Goal: Transaction & Acquisition: Purchase product/service

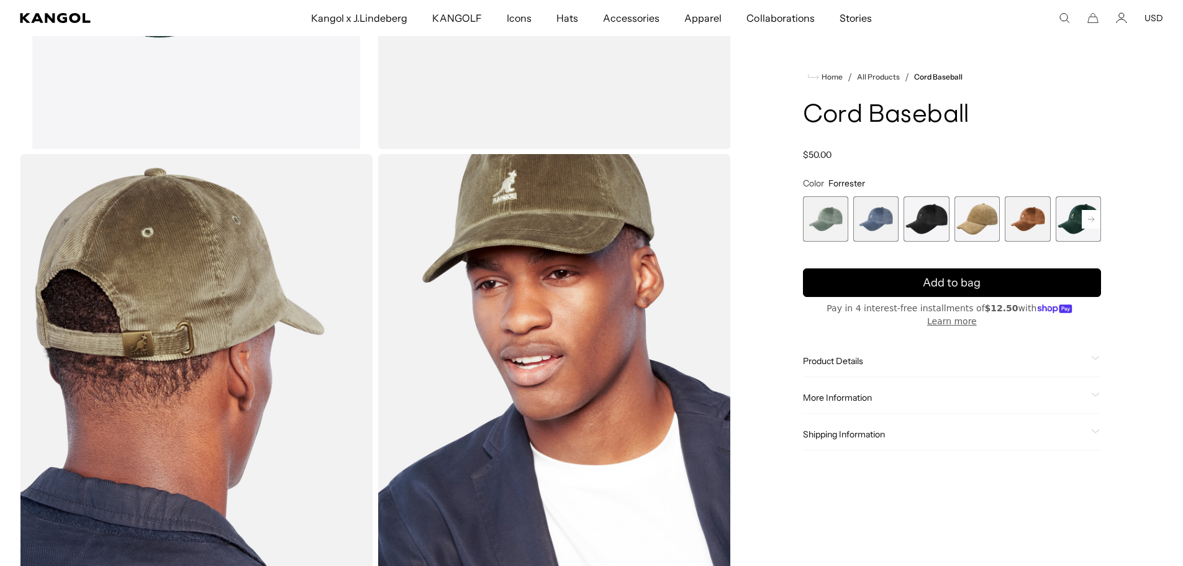
drag, startPoint x: 746, startPoint y: 451, endPoint x: 752, endPoint y: 133, distance: 317.3
click at [752, 133] on div "Home / All Products / Cord Baseball Cord Baseball Regular price $50.00 Regular …" at bounding box center [952, 151] width 422 height 887
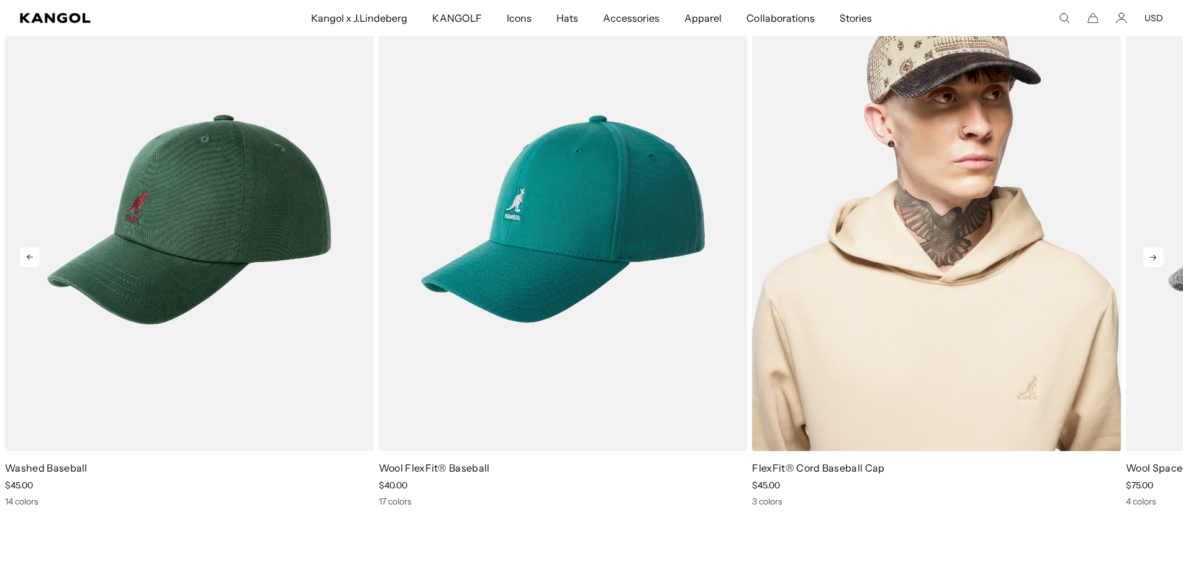
click at [861, 406] on img "3 of 5" at bounding box center [936, 219] width 369 height 463
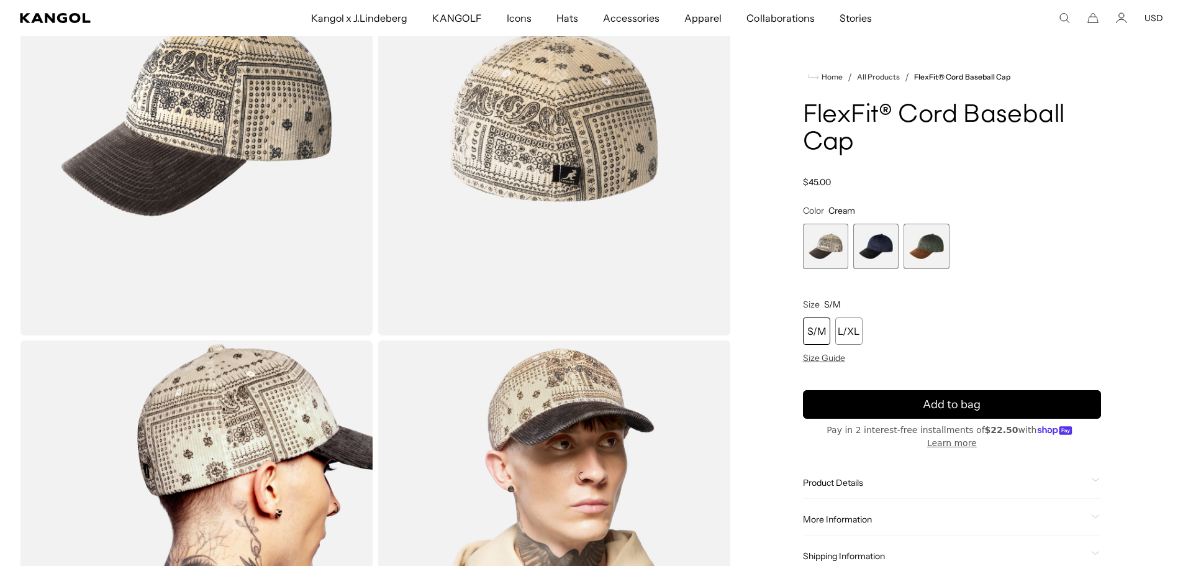
click at [866, 227] on span "2 of 3" at bounding box center [875, 246] width 45 height 45
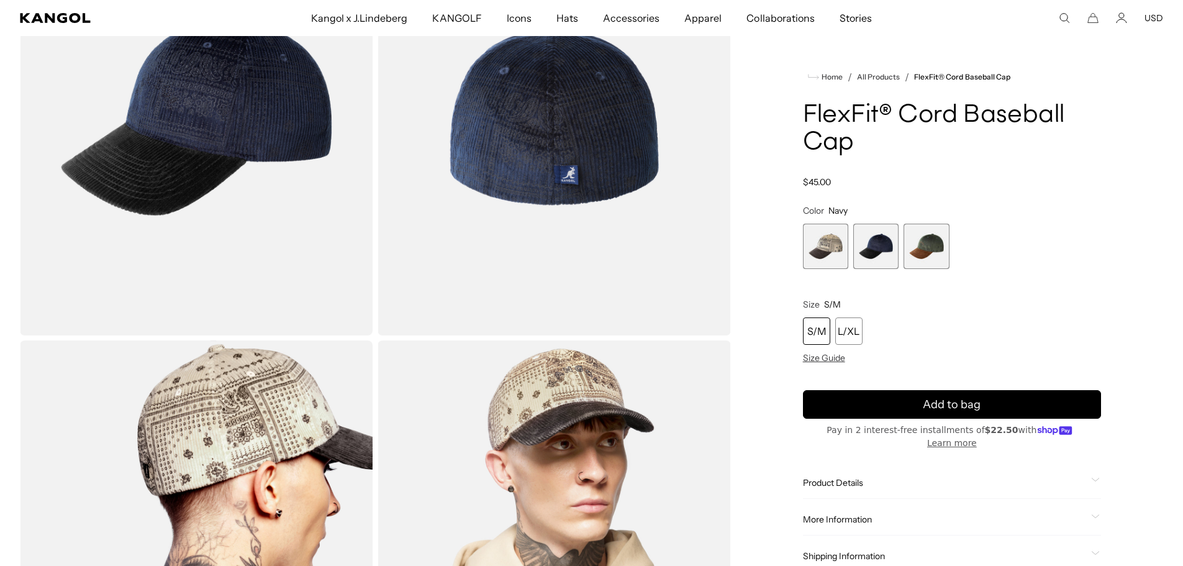
drag, startPoint x: 933, startPoint y: 254, endPoint x: 924, endPoint y: 254, distance: 9.3
click at [932, 254] on span "3 of 3" at bounding box center [925, 246] width 45 height 45
click at [816, 252] on span "1 of 3" at bounding box center [825, 246] width 45 height 45
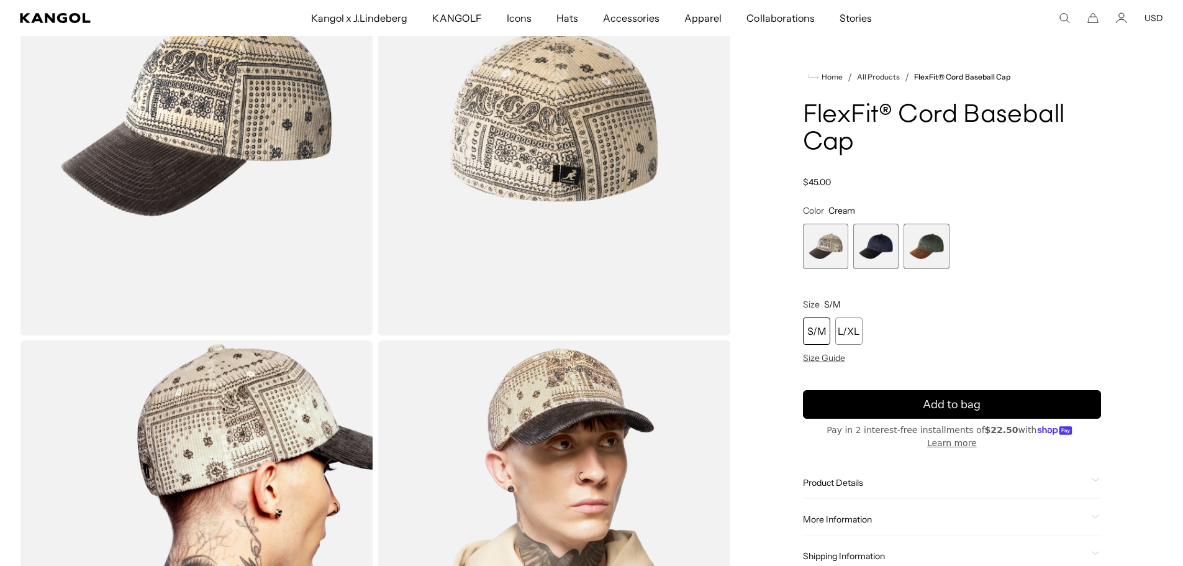
click at [933, 250] on span "3 of 3" at bounding box center [925, 246] width 45 height 45
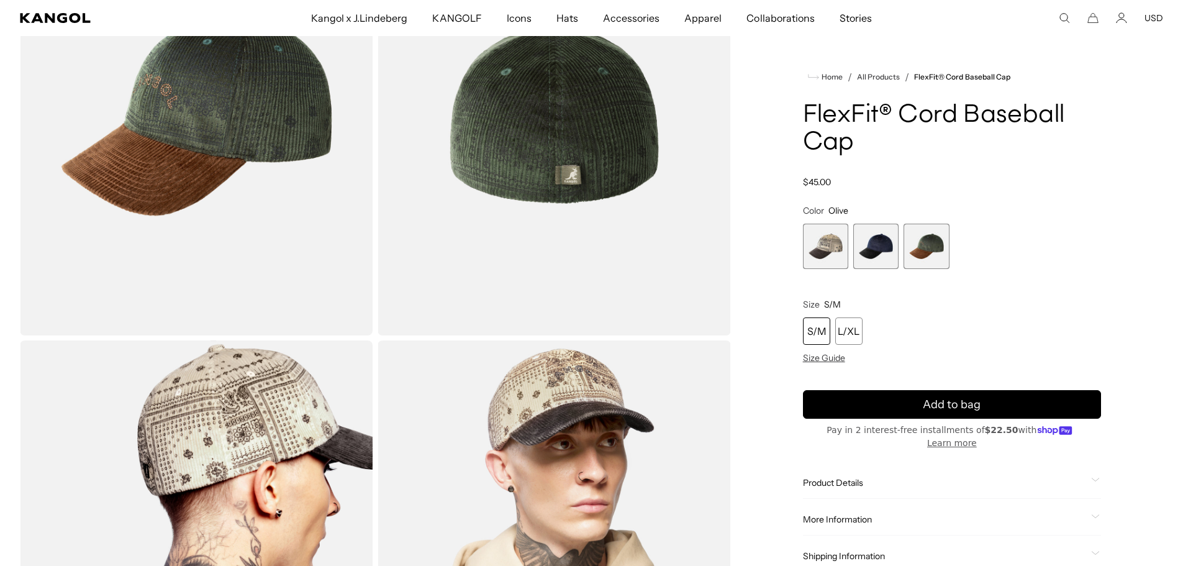
click at [857, 258] on span "2 of 3" at bounding box center [875, 246] width 45 height 45
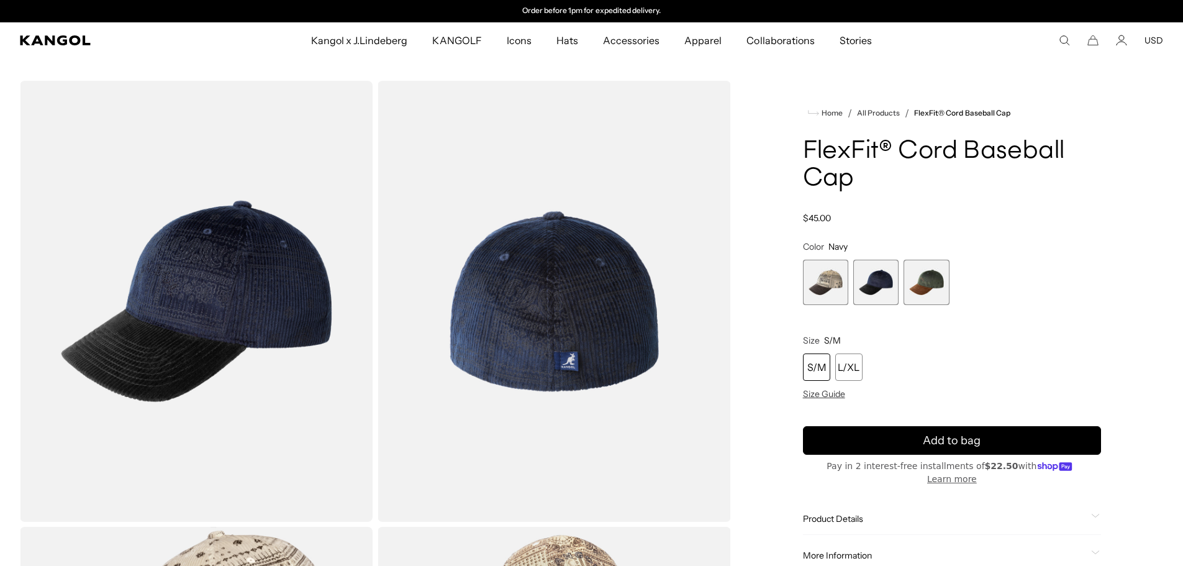
click at [240, 287] on img "Gallery Viewer" at bounding box center [196, 301] width 353 height 441
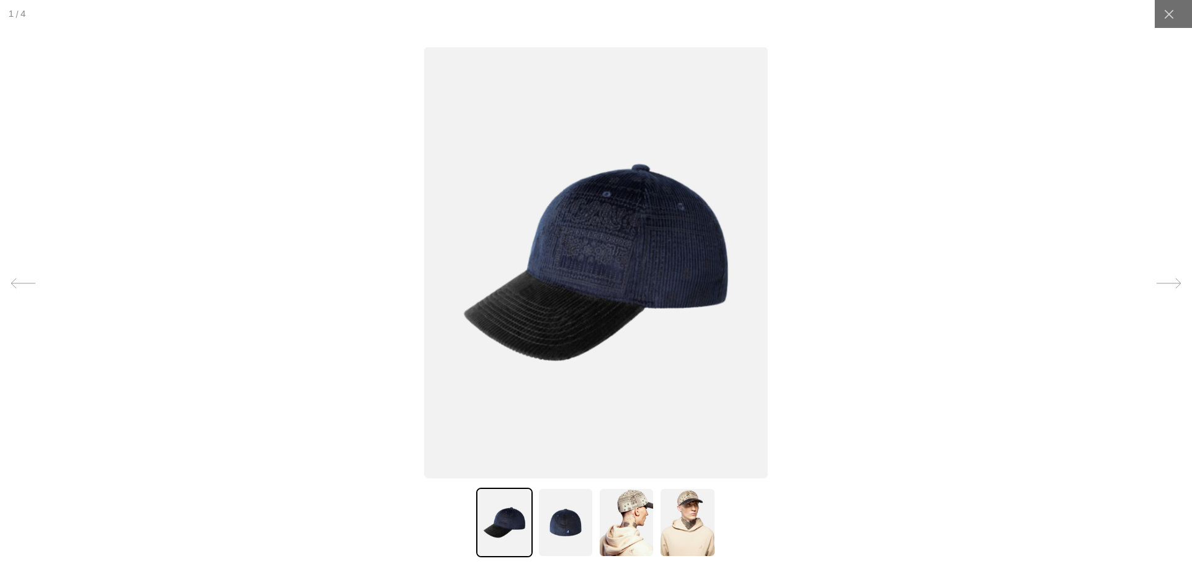
click at [565, 528] on img at bounding box center [566, 522] width 56 height 70
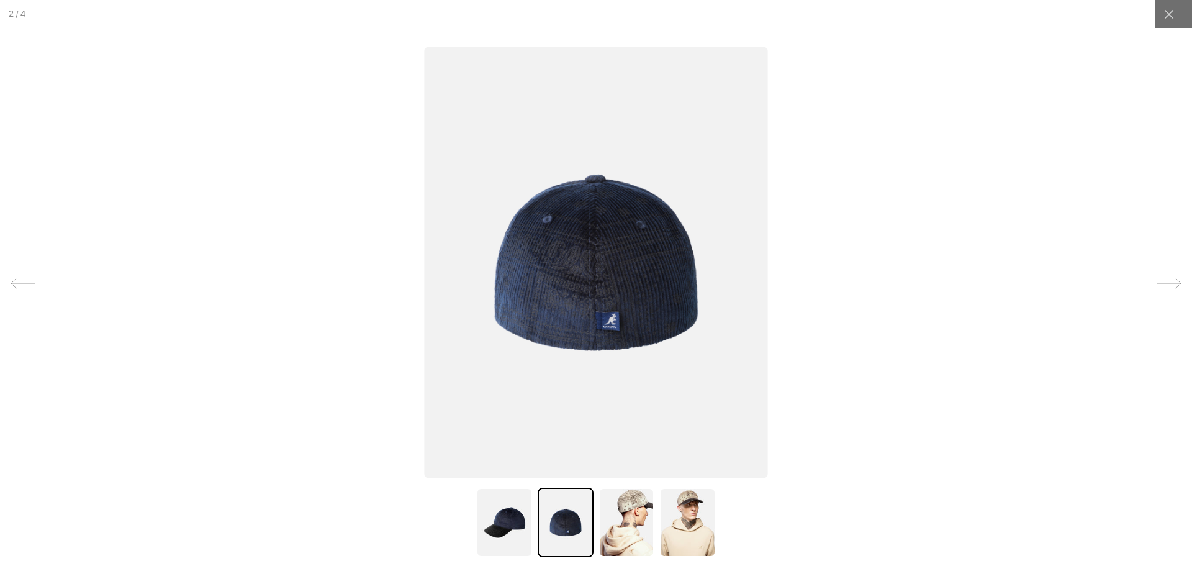
scroll to position [0, 256]
click at [501, 516] on img at bounding box center [504, 522] width 56 height 70
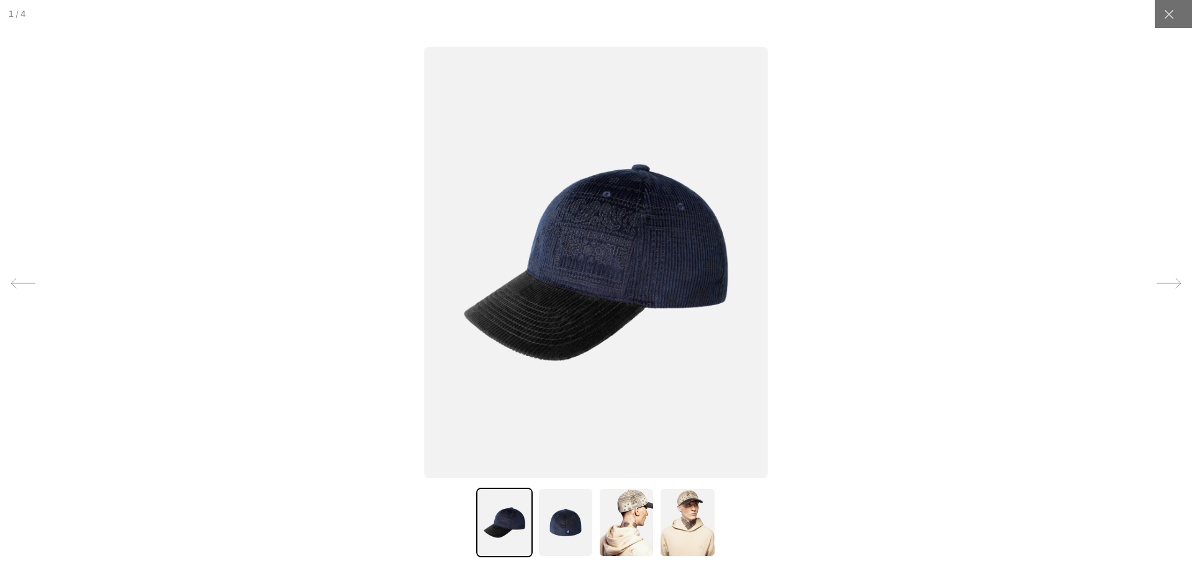
scroll to position [0, 0]
